Goal: Task Accomplishment & Management: Complete application form

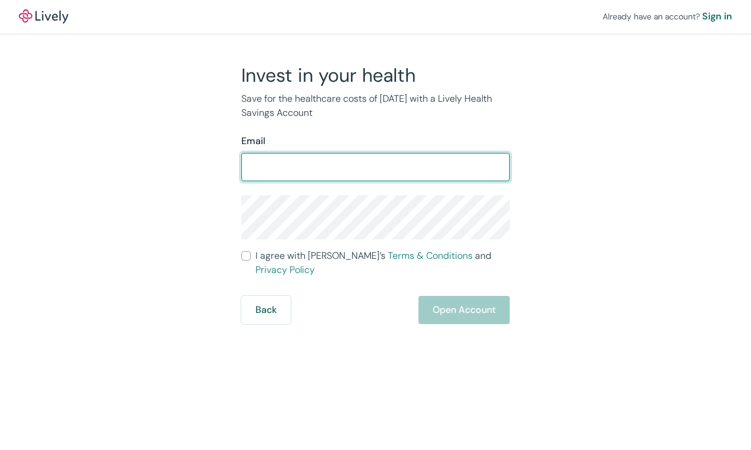
type input "[PERSON_NAME][EMAIL_ADDRESS][DOMAIN_NAME]"
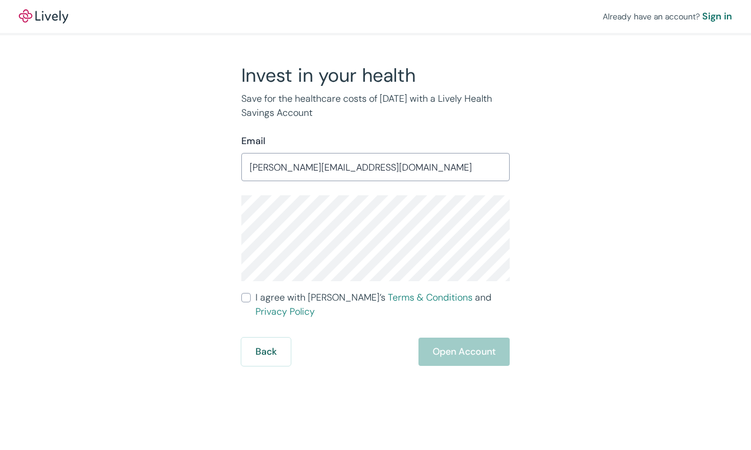
click at [248, 296] on input "I agree with Lively’s Terms & Conditions and Privacy Policy" at bounding box center [245, 297] width 9 height 9
checkbox input "true"
click at [402, 338] on div "Back Open Account" at bounding box center [375, 352] width 268 height 28
click at [435, 339] on button "Open Account" at bounding box center [463, 352] width 91 height 28
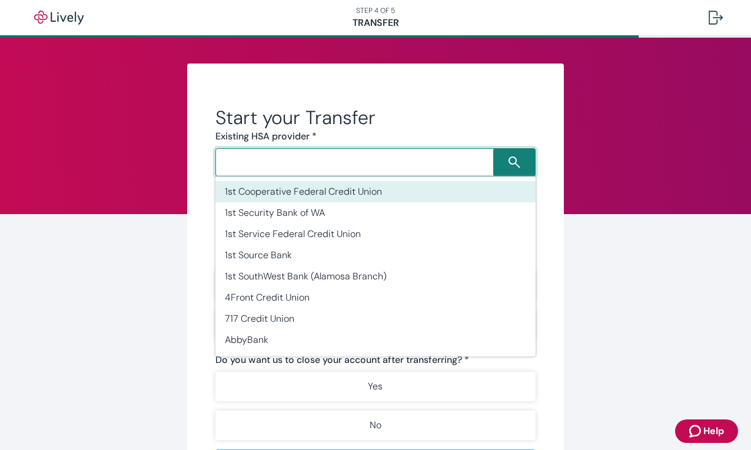
click at [326, 168] on input "Search input" at bounding box center [356, 162] width 274 height 16
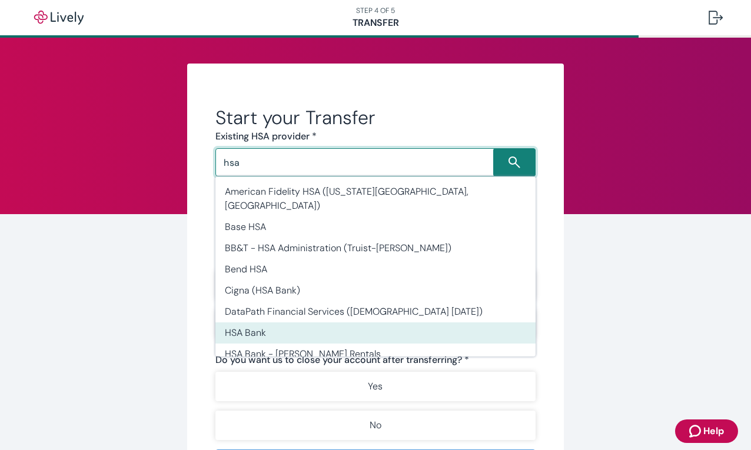
click at [314, 322] on li "HSA Bank" at bounding box center [375, 332] width 320 height 21
type input "HSA Bank"
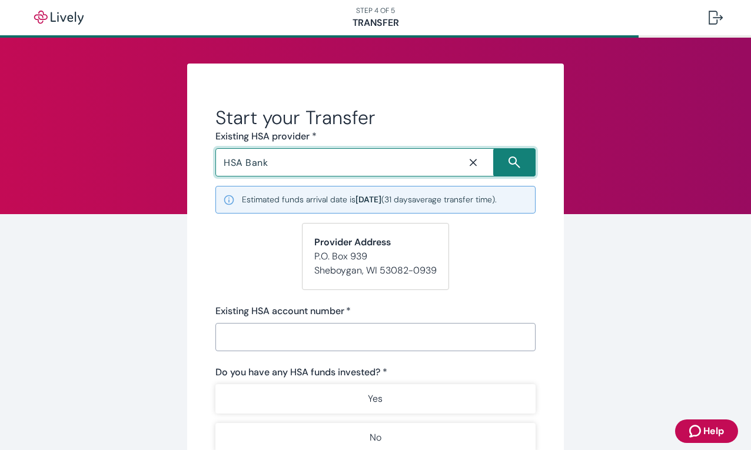
click at [314, 338] on input "Existing HSA account number   *" at bounding box center [375, 337] width 320 height 24
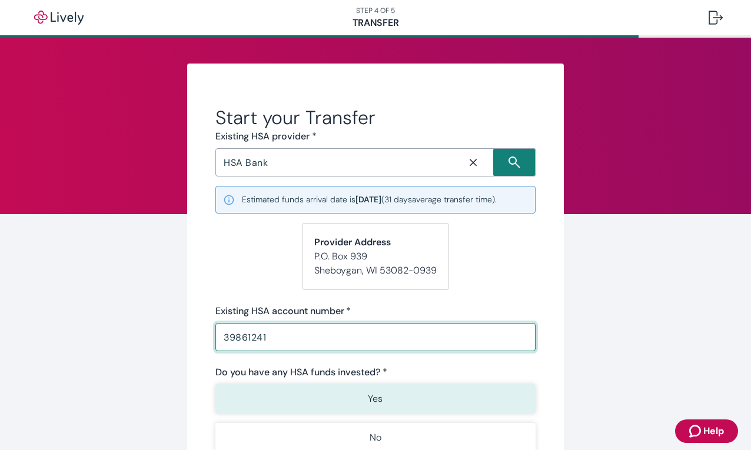
type input "39861241"
click at [391, 400] on button "Yes" at bounding box center [375, 398] width 320 height 29
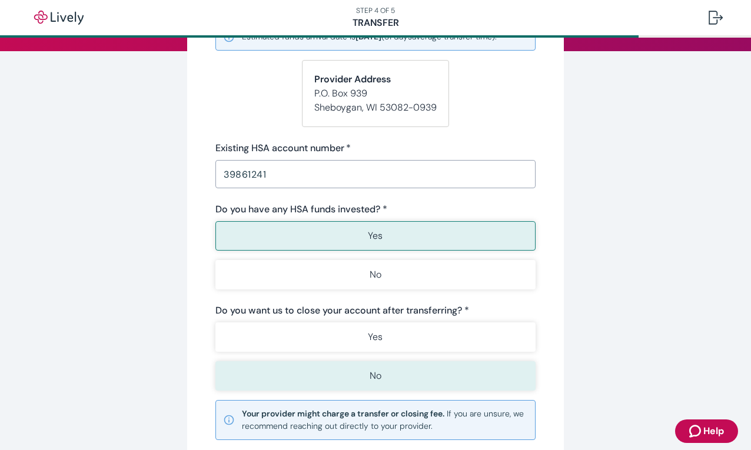
scroll to position [164, 0]
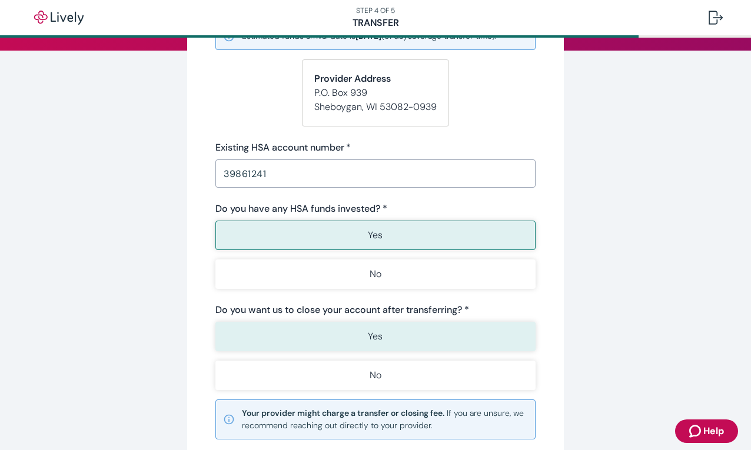
click at [392, 334] on button "Yes" at bounding box center [375, 336] width 320 height 29
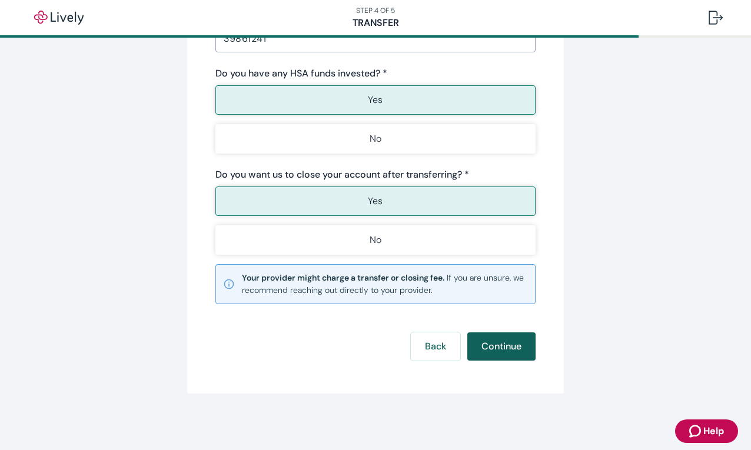
scroll to position [299, 0]
click at [514, 338] on button "Continue" at bounding box center [501, 346] width 68 height 28
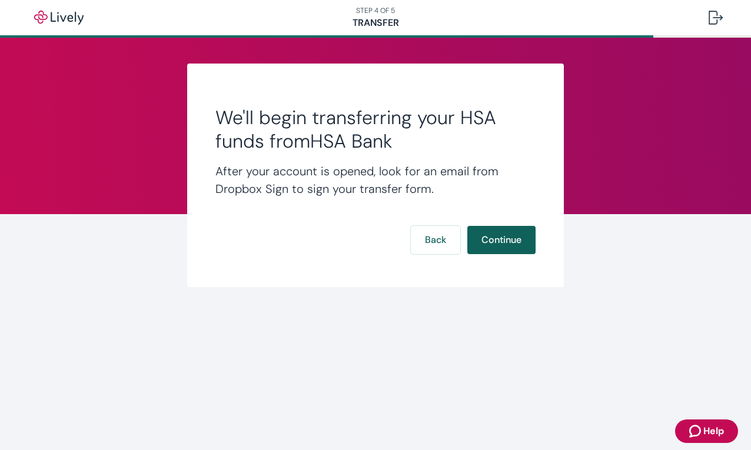
click at [507, 241] on button "Continue" at bounding box center [501, 240] width 68 height 28
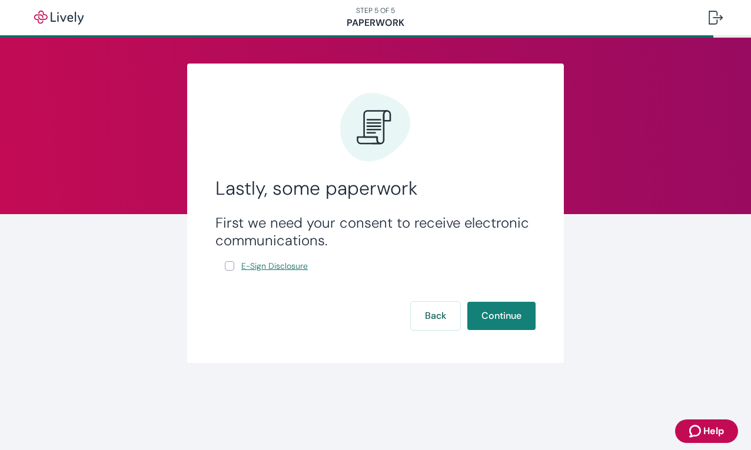
click at [279, 273] on link "E-Sign Disclosure" at bounding box center [274, 266] width 71 height 15
click at [226, 265] on input "E-Sign Disclosure" at bounding box center [229, 265] width 9 height 9
checkbox input "true"
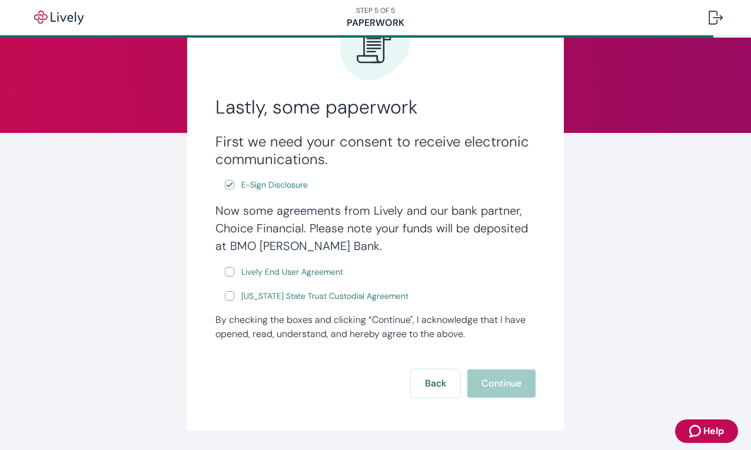
scroll to position [86, 0]
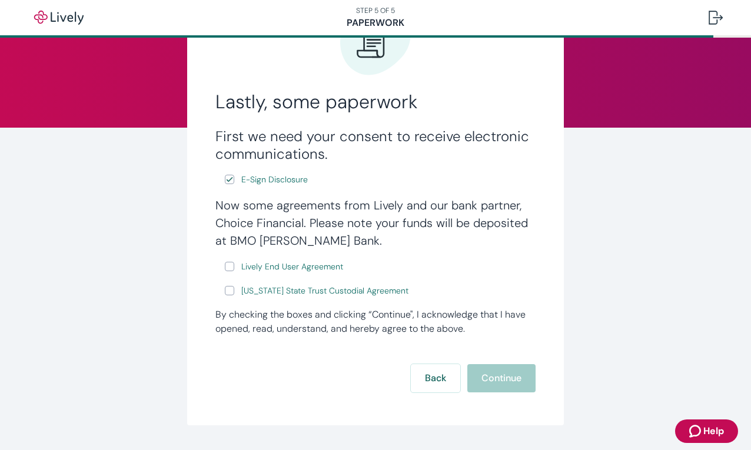
click at [226, 266] on input "Lively End User Agreement" at bounding box center [229, 266] width 9 height 9
checkbox input "true"
click at [228, 289] on input "[US_STATE] State Trust Custodial Agreement" at bounding box center [229, 290] width 9 height 9
checkbox input "true"
click at [498, 362] on form "First we need your consent to receive electronic communications. E-Sign Disclos…" at bounding box center [375, 260] width 320 height 265
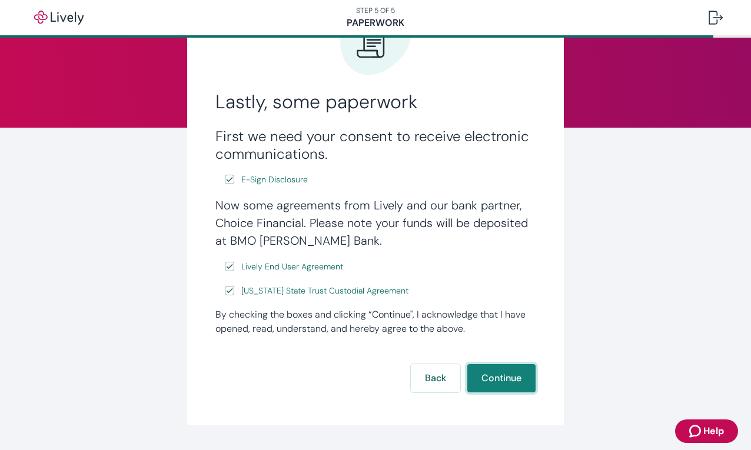
click at [501, 372] on button "Continue" at bounding box center [501, 378] width 68 height 28
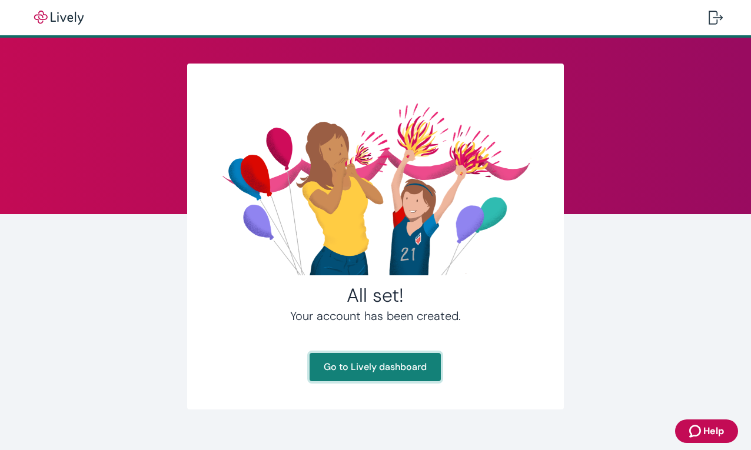
click at [359, 358] on link "Go to Lively dashboard" at bounding box center [374, 367] width 131 height 28
